Goal: Task Accomplishment & Management: Use online tool/utility

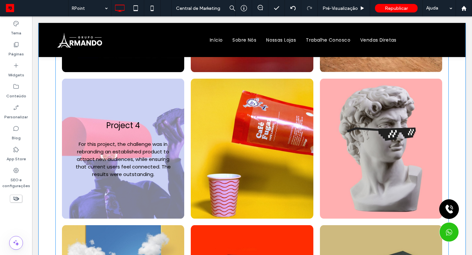
click at [130, 190] on link at bounding box center [123, 149] width 122 height 140
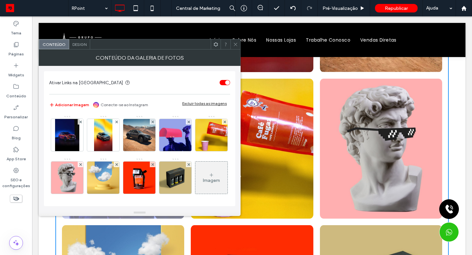
click at [164, 141] on img at bounding box center [175, 135] width 35 height 32
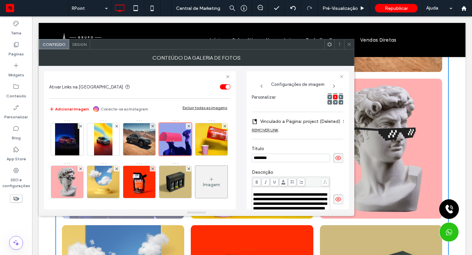
type input "*******"
click at [335, 203] on icon at bounding box center [338, 199] width 7 height 7
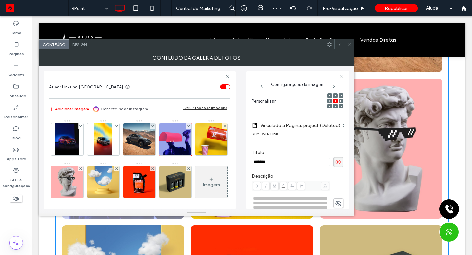
scroll to position [27, 0]
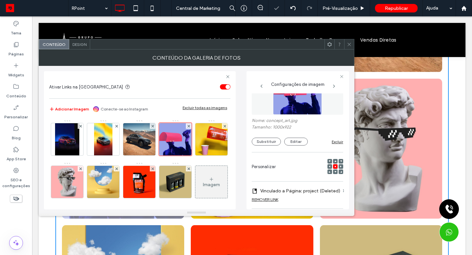
click at [262, 139] on button "Substituir" at bounding box center [266, 142] width 29 height 8
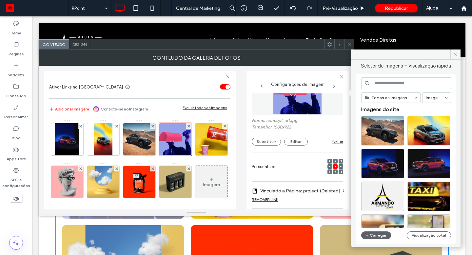
click at [378, 237] on button "Carregar" at bounding box center [376, 235] width 30 height 8
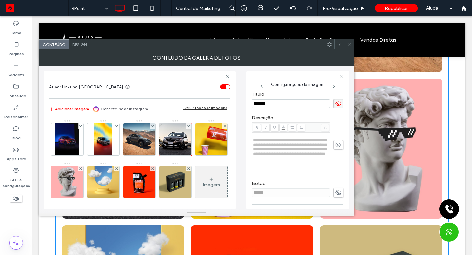
scroll to position [159, 0]
click at [351, 46] on icon at bounding box center [349, 44] width 5 height 5
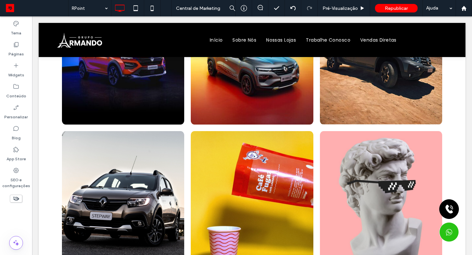
scroll to position [187, 0]
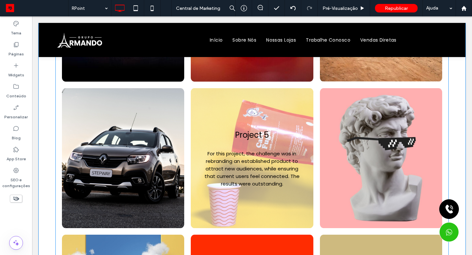
click at [219, 135] on link at bounding box center [252, 158] width 122 height 140
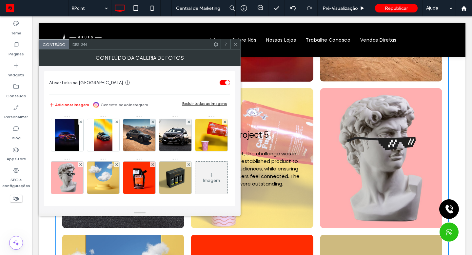
click at [194, 151] on img at bounding box center [211, 135] width 35 height 32
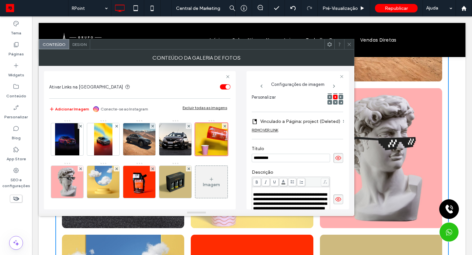
scroll to position [0, 0]
type input "******"
click at [335, 203] on icon at bounding box center [338, 199] width 7 height 7
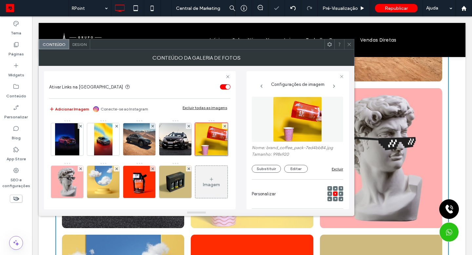
click at [271, 170] on button "Substituir" at bounding box center [266, 169] width 29 height 8
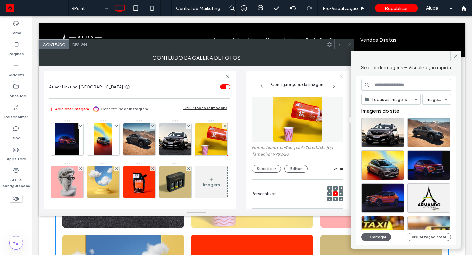
click at [269, 170] on button "Substituir" at bounding box center [266, 169] width 29 height 8
click at [376, 239] on button "Carregar" at bounding box center [376, 237] width 30 height 8
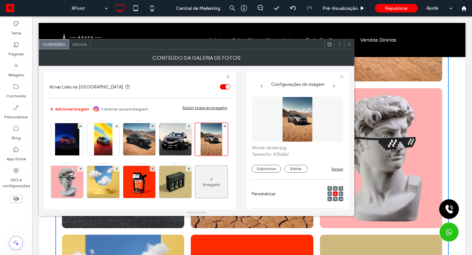
click at [348, 44] on icon at bounding box center [349, 44] width 5 height 5
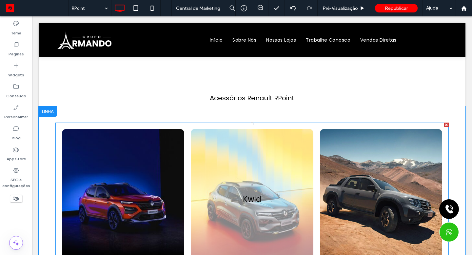
scroll to position [99, 0]
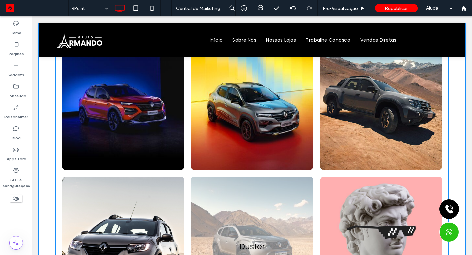
click at [187, 174] on li "Duster For this project, the challenge was in rebranding an established product…" at bounding box center [251, 246] width 129 height 147
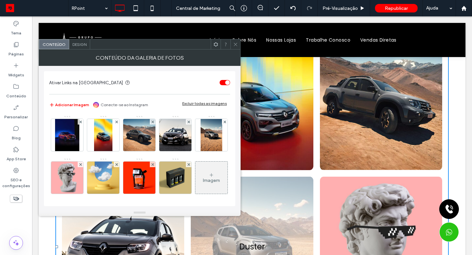
click at [74, 131] on img at bounding box center [67, 135] width 24 height 32
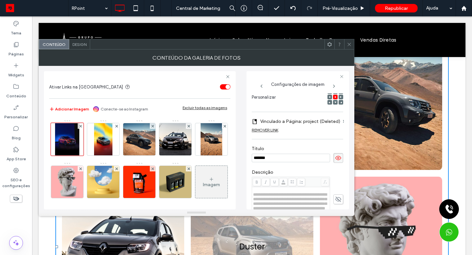
scroll to position [162, 0]
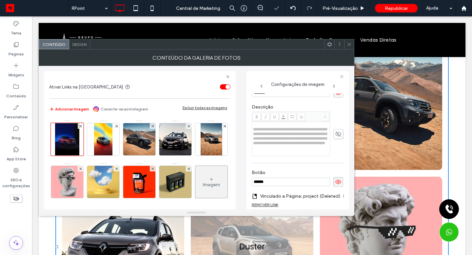
click at [335, 186] on icon at bounding box center [338, 181] width 7 height 7
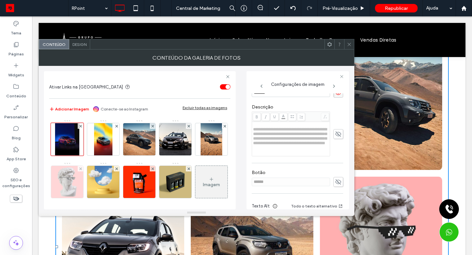
click at [85, 182] on img at bounding box center [67, 182] width 35 height 32
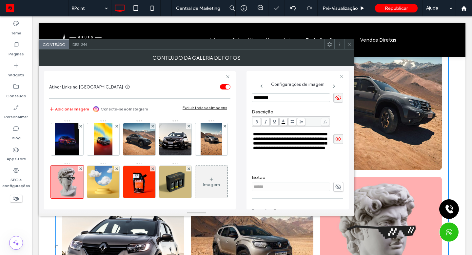
drag, startPoint x: 104, startPoint y: 182, endPoint x: 330, endPoint y: 144, distance: 228.6
click at [333, 144] on span at bounding box center [338, 139] width 10 height 10
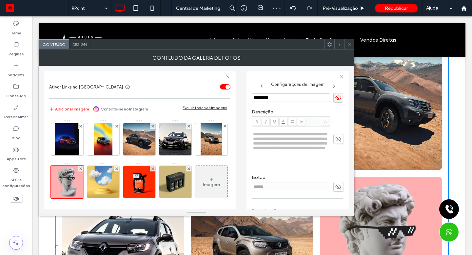
click at [290, 97] on input "*********" at bounding box center [291, 97] width 78 height 9
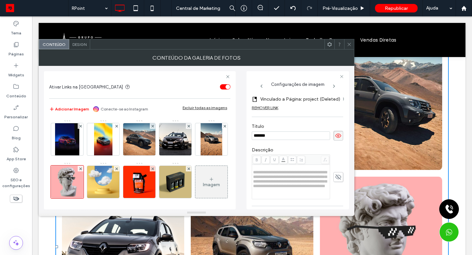
scroll to position [2, 0]
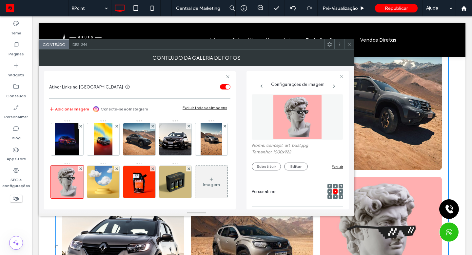
type input "******"
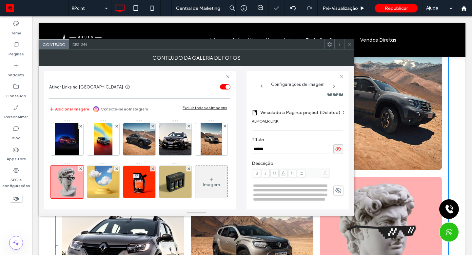
click at [259, 167] on div "**********" at bounding box center [297, 141] width 91 height 307
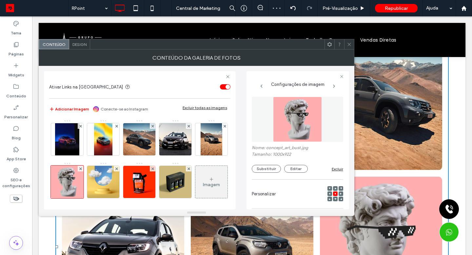
click at [267, 173] on button "Substituir" at bounding box center [266, 169] width 29 height 8
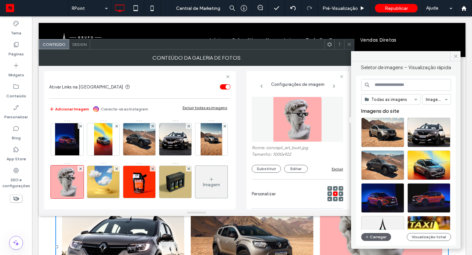
click at [368, 235] on icon "button" at bounding box center [367, 236] width 4 height 5
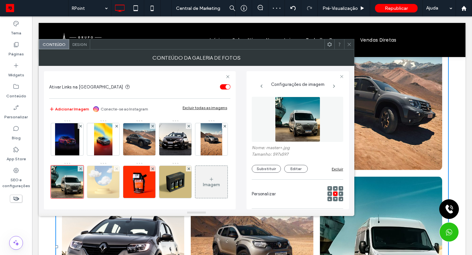
click at [118, 168] on icon at bounding box center [116, 168] width 3 height 3
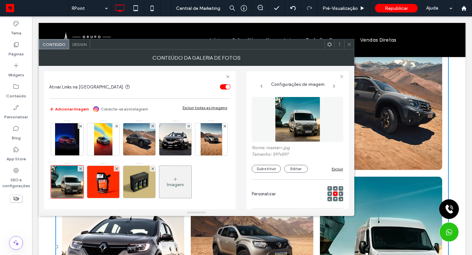
click at [118, 168] on icon at bounding box center [116, 168] width 3 height 3
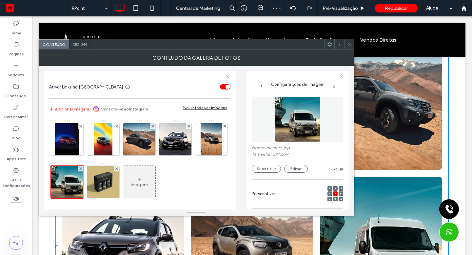
click at [118, 168] on icon at bounding box center [116, 168] width 3 height 3
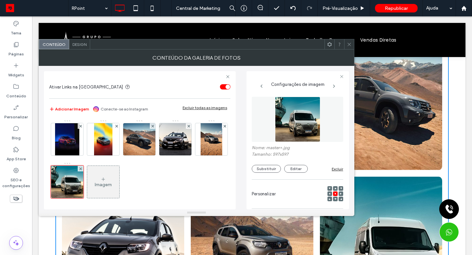
click at [350, 45] on icon at bounding box center [349, 44] width 5 height 5
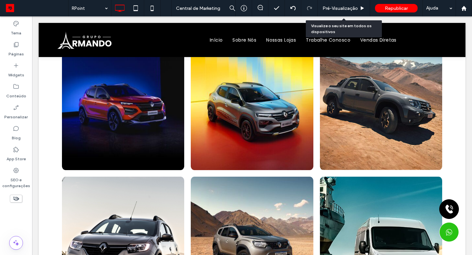
click at [342, 9] on span "Pré-Visualizaçāo" at bounding box center [340, 9] width 35 height 6
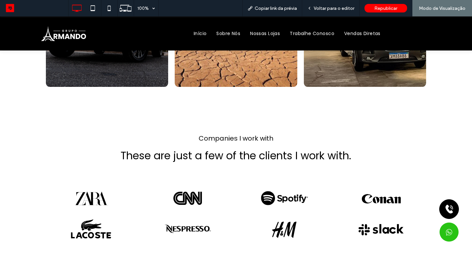
scroll to position [304, 0]
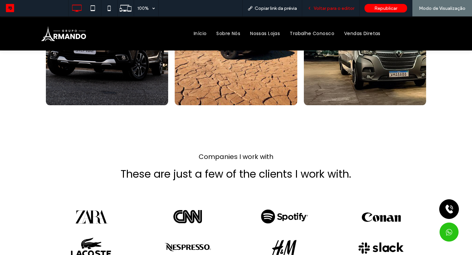
drag, startPoint x: 153, startPoint y: 168, endPoint x: 345, endPoint y: 10, distance: 249.1
click at [345, 10] on span "Voltar para o editor" at bounding box center [334, 9] width 41 height 6
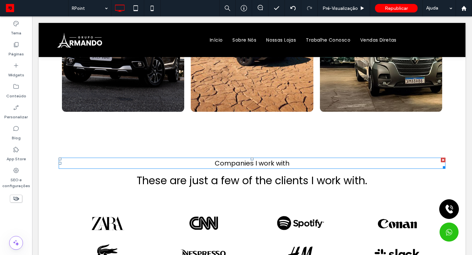
click at [79, 158] on div "Companies I work with" at bounding box center [252, 163] width 387 height 11
type input "*******"
type input "**"
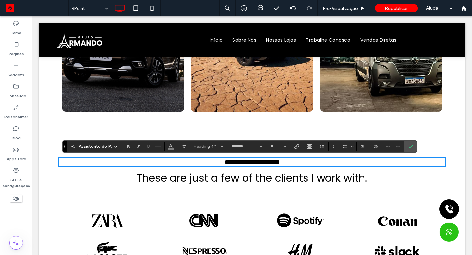
click at [47, 130] on div "**********" at bounding box center [252, 213] width 427 height 177
click at [409, 145] on icon "Confirmar" at bounding box center [410, 146] width 5 height 5
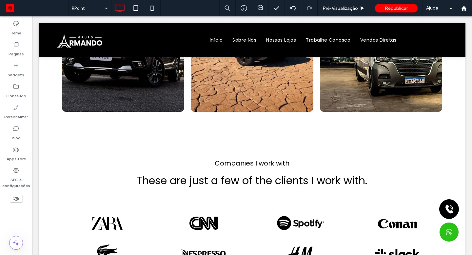
click at [50, 132] on div at bounding box center [48, 130] width 18 height 10
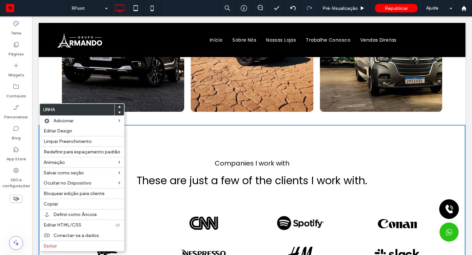
click at [74, 247] on label "Excluir" at bounding box center [82, 246] width 77 height 6
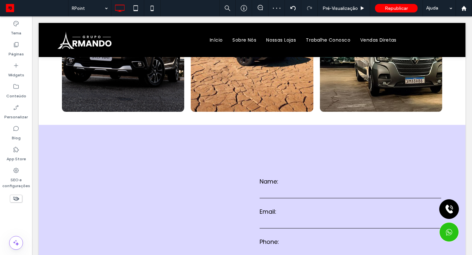
click at [45, 131] on div at bounding box center [48, 130] width 18 height 10
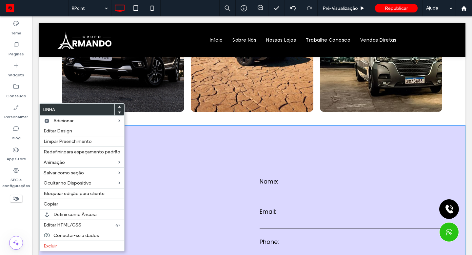
click at [65, 246] on label "Excluir" at bounding box center [82, 246] width 77 height 6
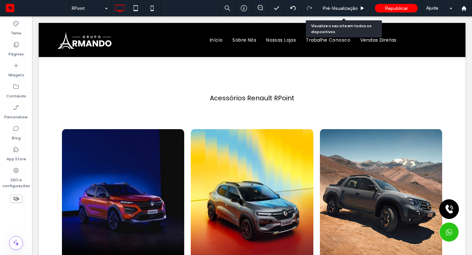
click at [351, 8] on span "Pré-Visualizaçāo" at bounding box center [340, 9] width 35 height 6
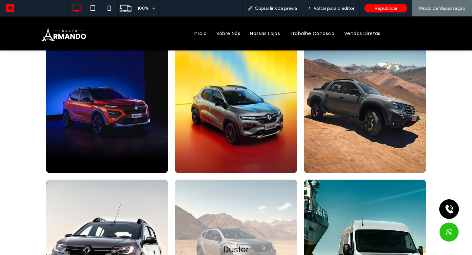
scroll to position [88, 0]
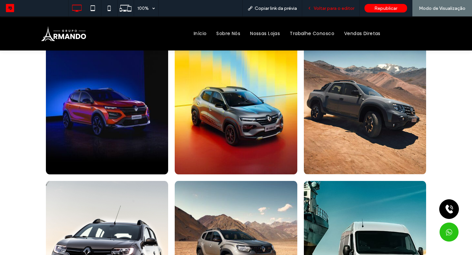
click at [335, 11] on div "Voltar para o editor" at bounding box center [330, 8] width 57 height 16
click at [335, 9] on span "Voltar para o editor" at bounding box center [334, 9] width 41 height 6
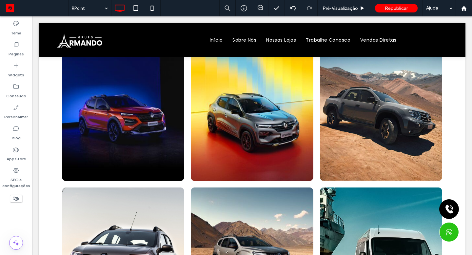
click at [13, 49] on label "Páginas" at bounding box center [16, 52] width 15 height 9
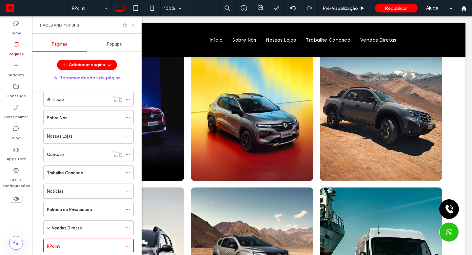
scroll to position [60, 0]
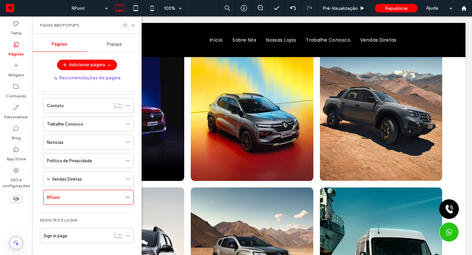
click at [93, 65] on button "Adicionar página" at bounding box center [87, 65] width 60 height 10
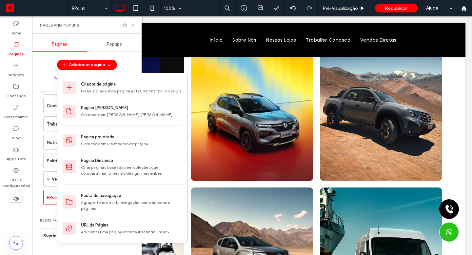
click at [99, 136] on div "Página projetada" at bounding box center [97, 137] width 33 height 7
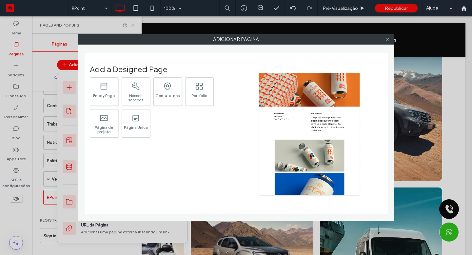
drag, startPoint x: 335, startPoint y: 11, endPoint x: 192, endPoint y: 132, distance: 187.2
click at [192, 132] on div ".st0{fill:#currentColor;} Empty Page .st0{fill:#616C79;} Nossos serviços .st0{f…" at bounding box center [158, 109] width 136 height 64
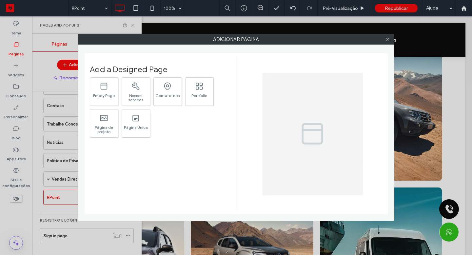
click at [111, 92] on div ".st0{fill:#currentColor;} Empty Page" at bounding box center [104, 91] width 29 height 29
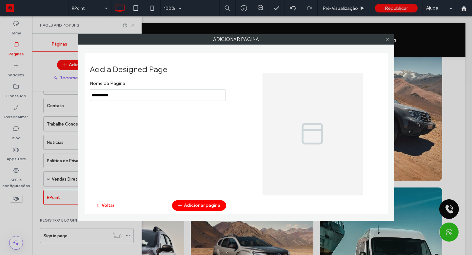
click at [387, 39] on icon at bounding box center [387, 39] width 5 height 5
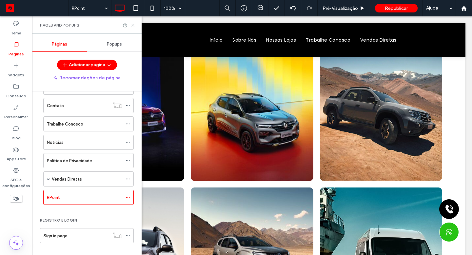
click at [130, 25] on icon at bounding box center [132, 25] width 5 height 5
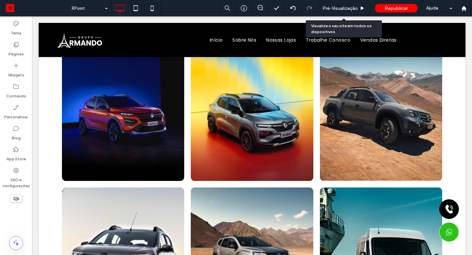
click at [350, 8] on span "Pré-Visualizaçāo" at bounding box center [340, 9] width 35 height 6
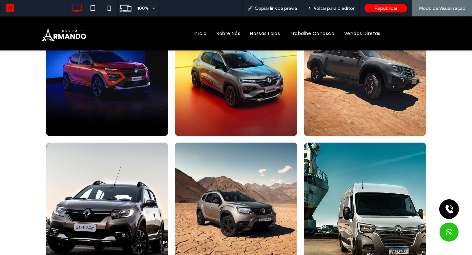
scroll to position [228, 0]
